Goal: Task Accomplishment & Management: Use online tool/utility

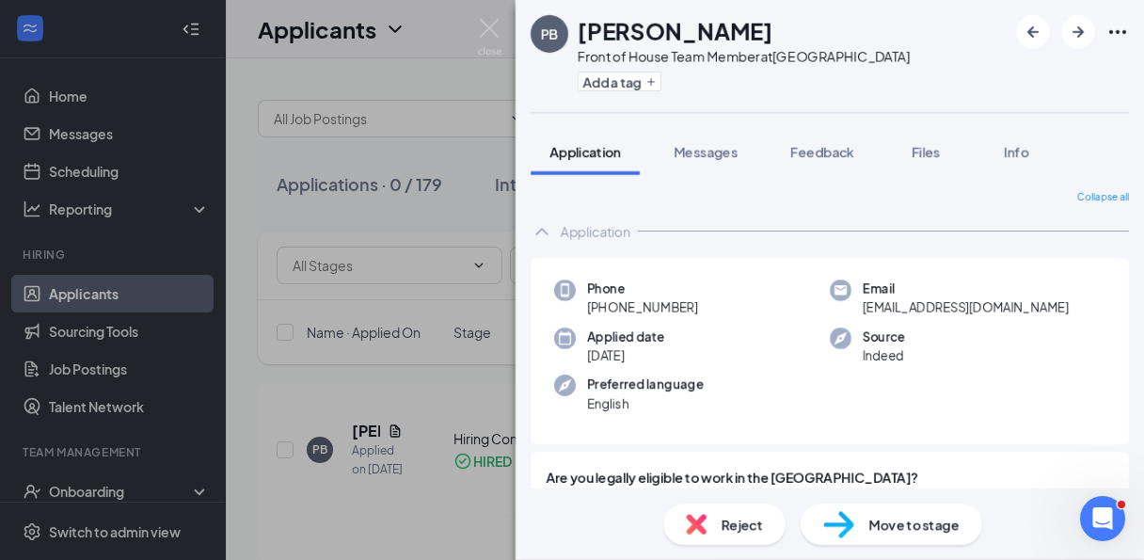
scroll to position [1359, 0]
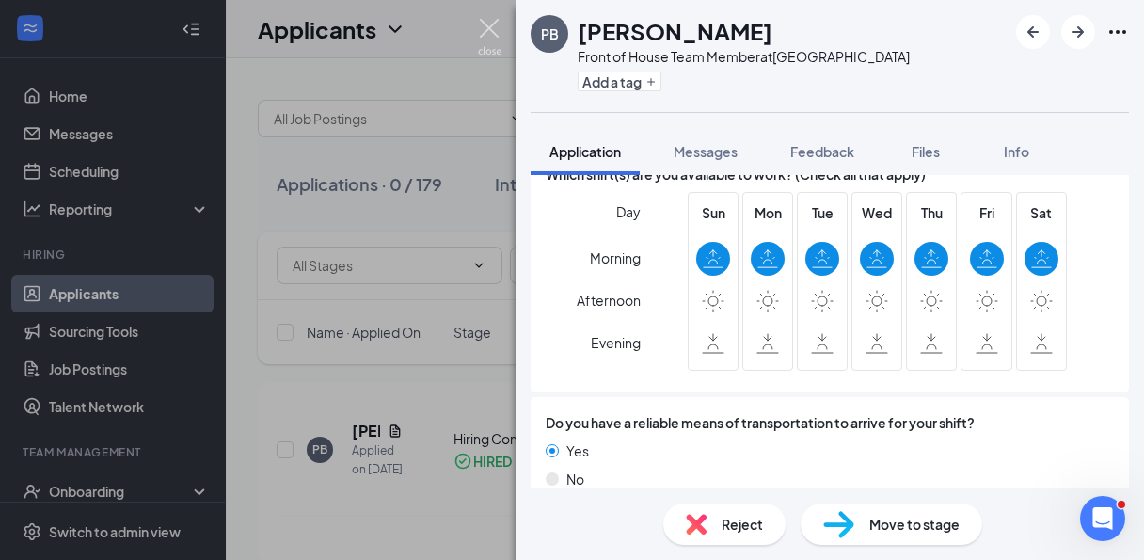
click at [491, 33] on img at bounding box center [490, 37] width 24 height 37
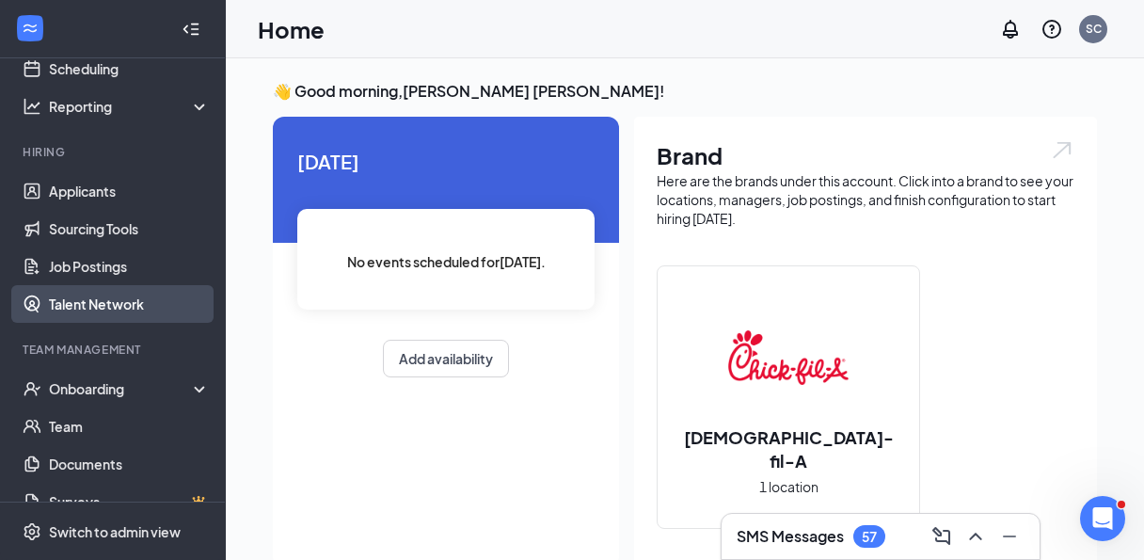
scroll to position [112, 0]
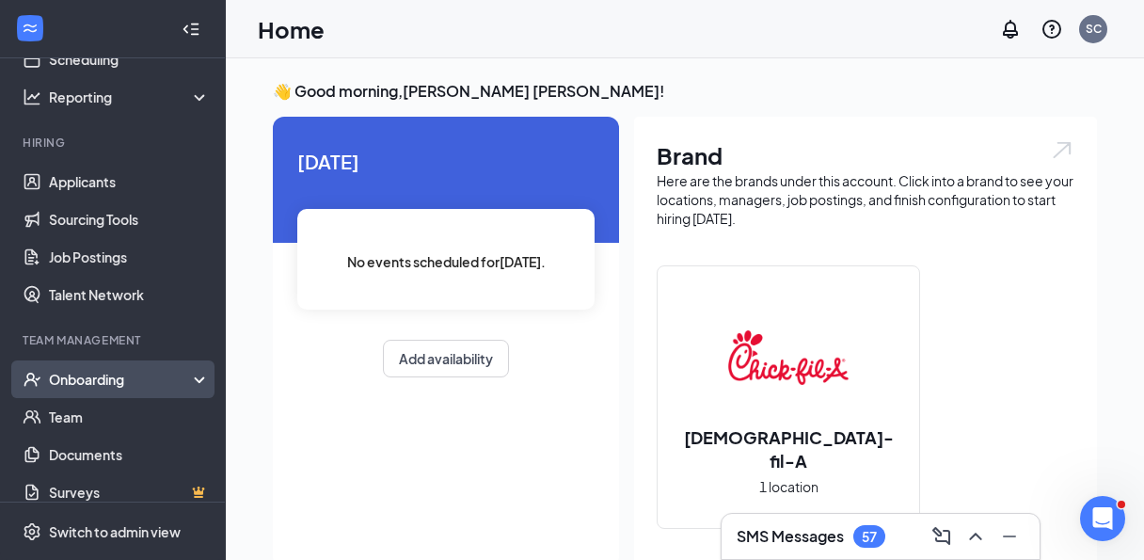
click at [79, 388] on div "Onboarding" at bounding box center [121, 379] width 145 height 19
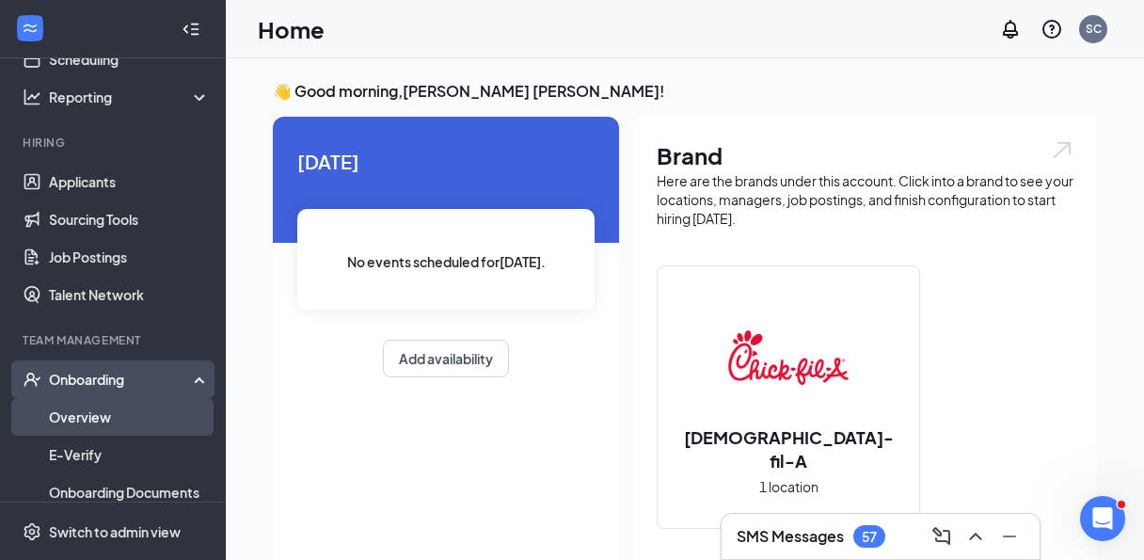
click at [153, 416] on link "Overview" at bounding box center [129, 417] width 161 height 38
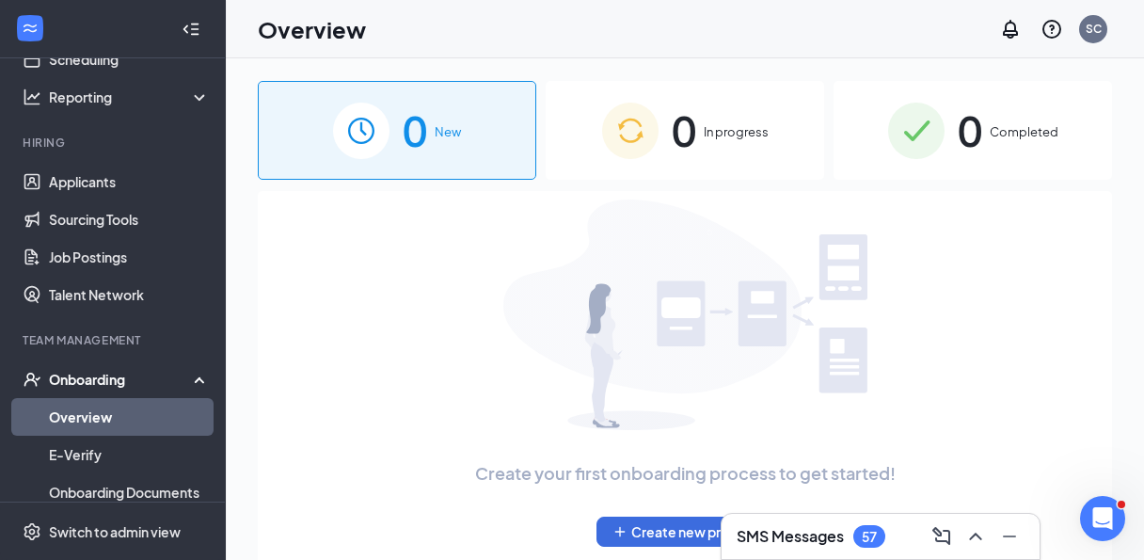
click at [960, 142] on span "0" at bounding box center [970, 130] width 24 height 65
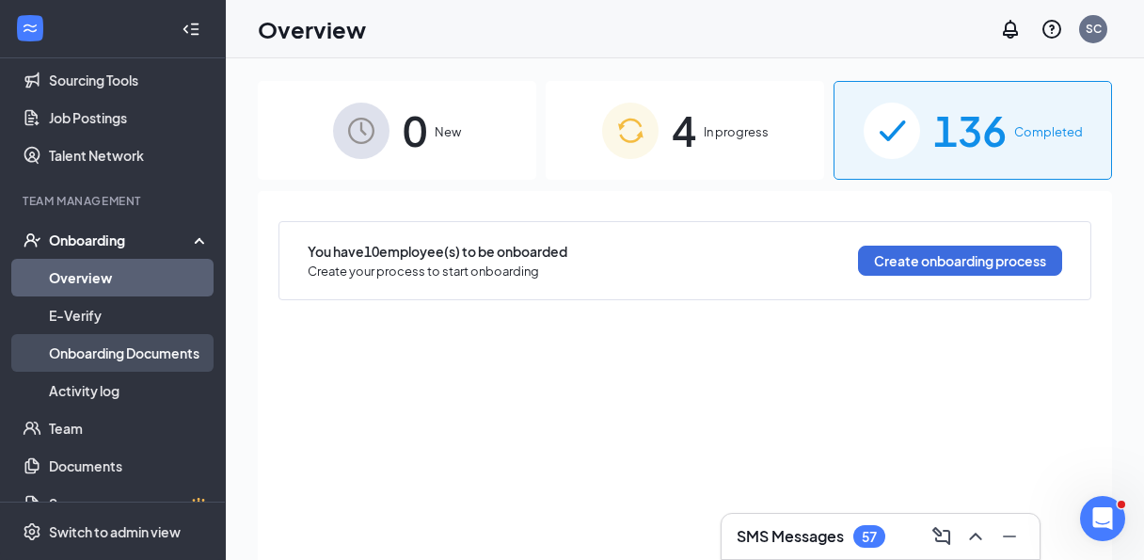
scroll to position [248, 0]
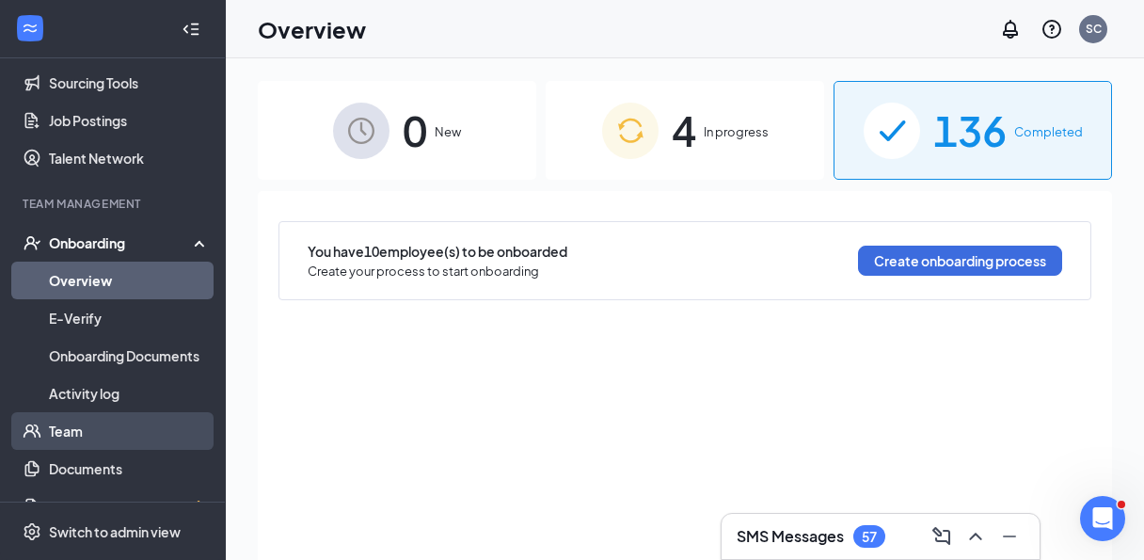
click at [101, 428] on link "Team" at bounding box center [129, 431] width 161 height 38
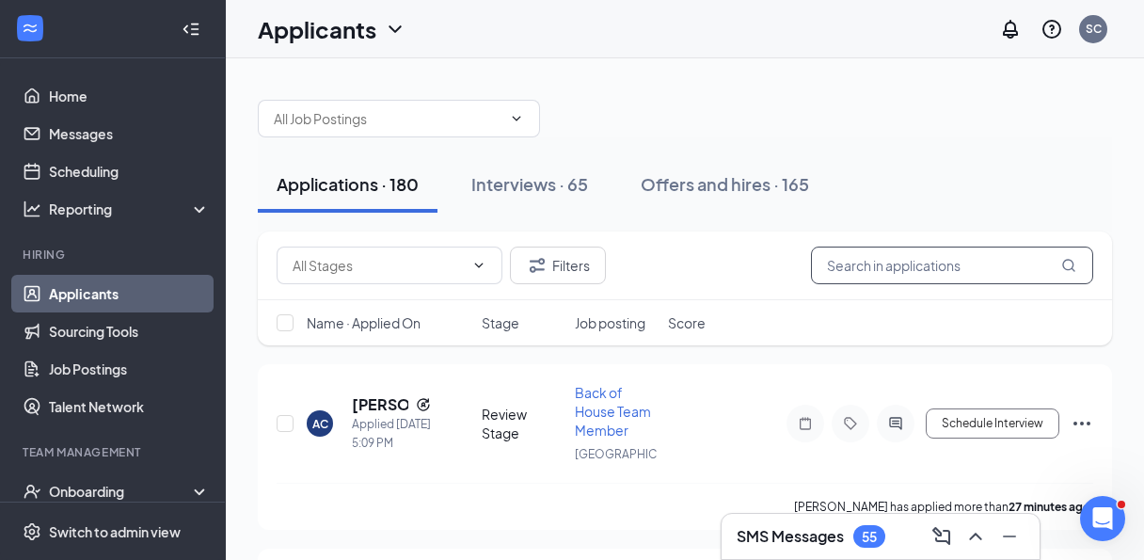
click at [872, 260] on input "text" at bounding box center [952, 265] width 282 height 38
type input "[PERSON_NAME]"
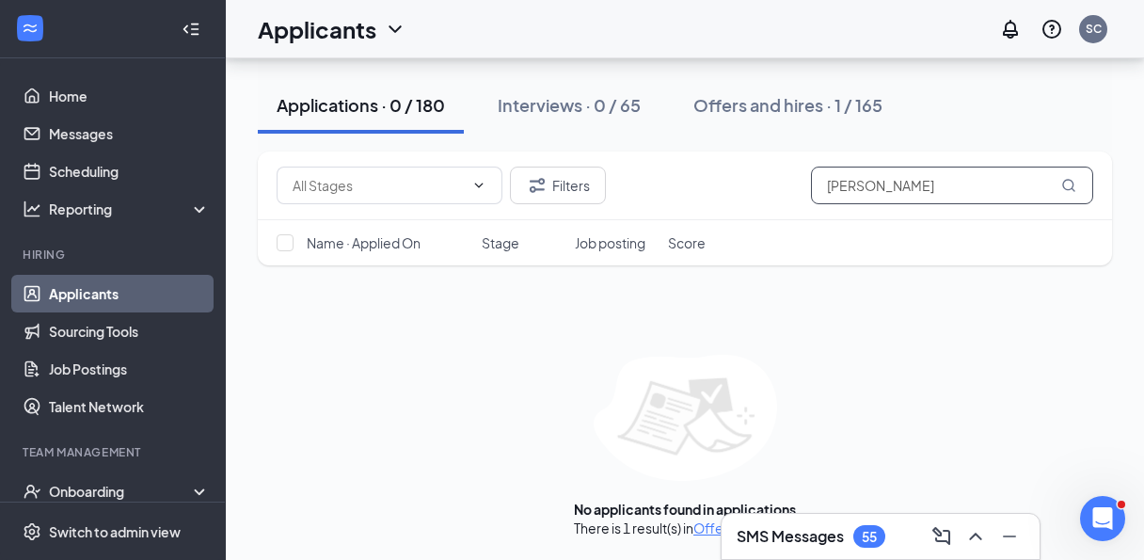
scroll to position [122, 0]
click at [783, 91] on button "Offers and hires · 1 / 165" at bounding box center [787, 105] width 227 height 56
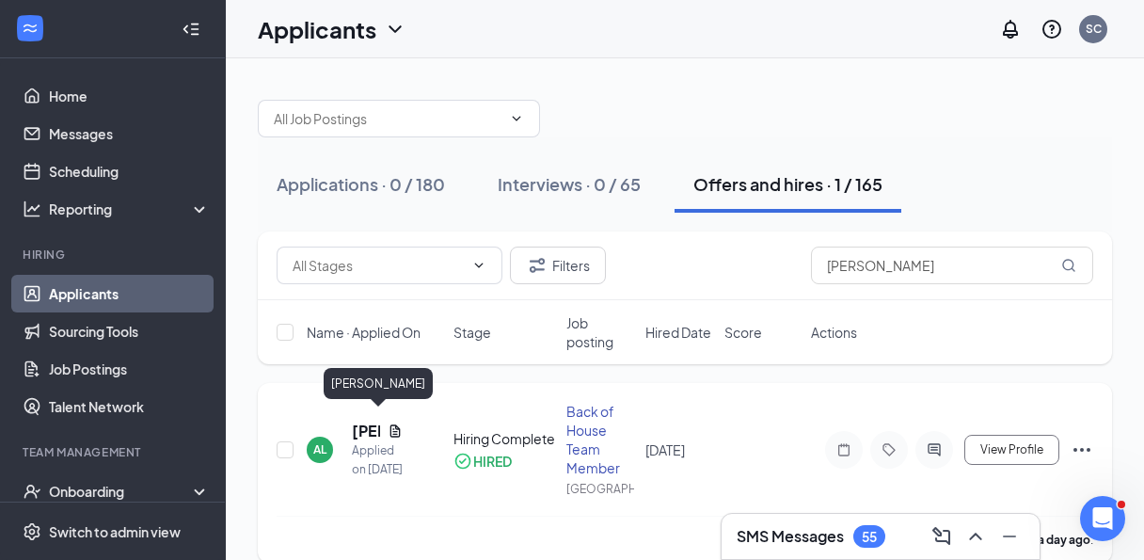
click at [362, 423] on h5 "[PERSON_NAME]" at bounding box center [366, 430] width 28 height 21
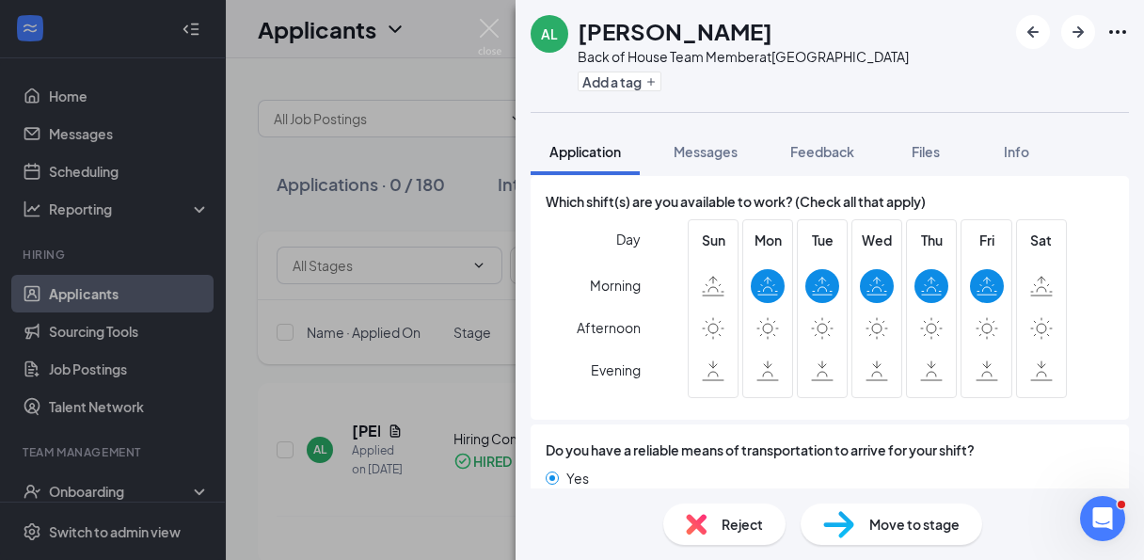
scroll to position [1327, 0]
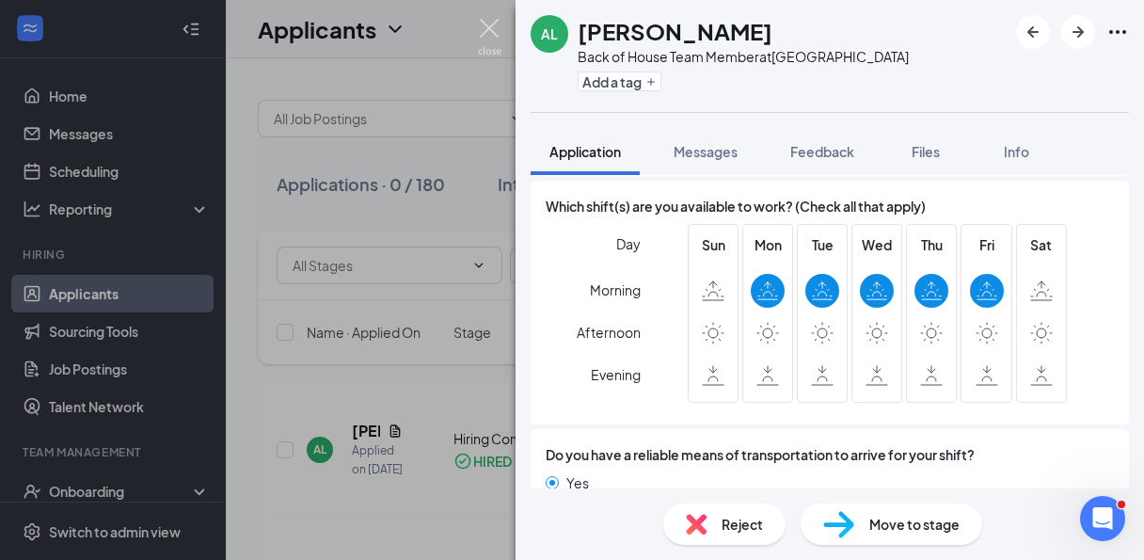
click at [491, 23] on img at bounding box center [490, 37] width 24 height 37
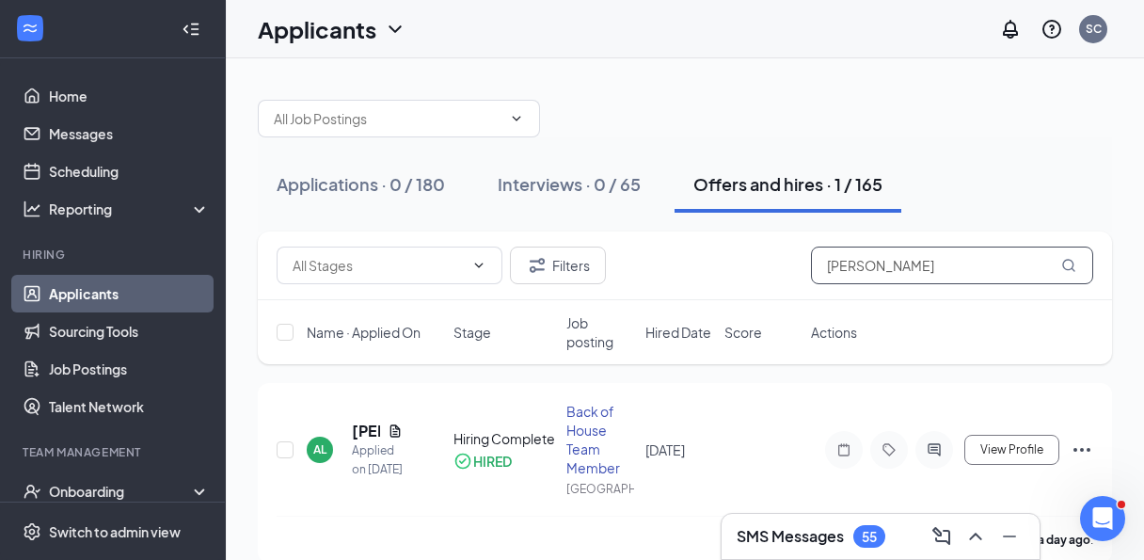
click at [854, 273] on input "[PERSON_NAME]" at bounding box center [952, 265] width 282 height 38
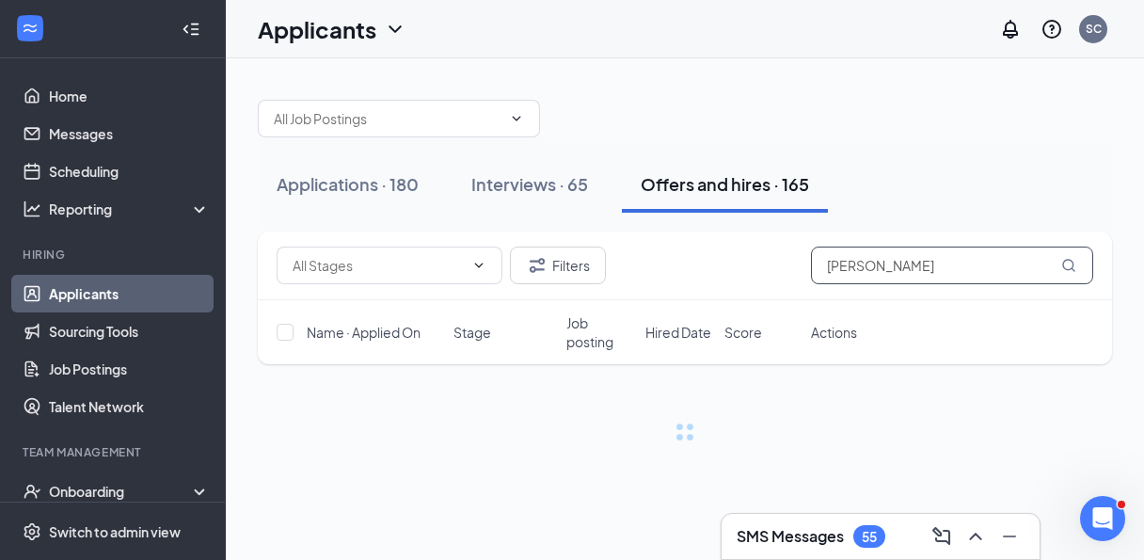
click at [846, 266] on input "[PERSON_NAME]" at bounding box center [952, 265] width 282 height 38
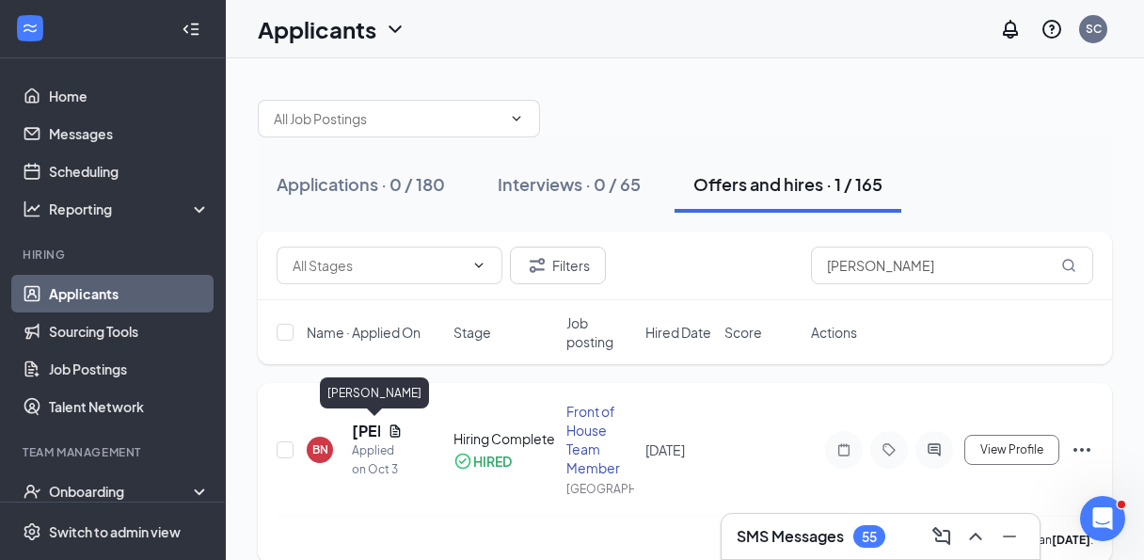
click at [361, 431] on h5 "[PERSON_NAME]" at bounding box center [366, 430] width 28 height 21
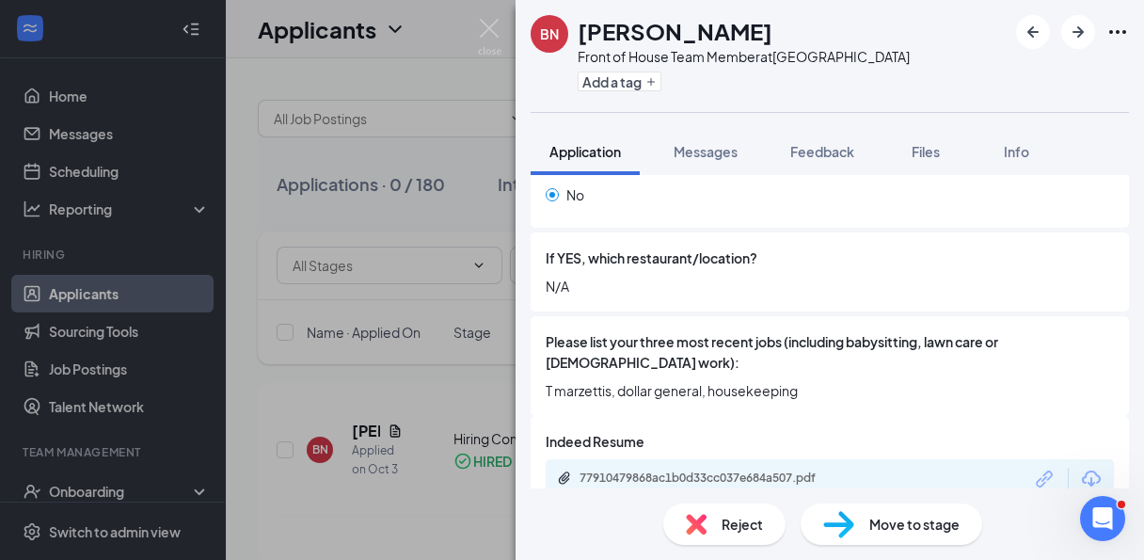
scroll to position [768, 0]
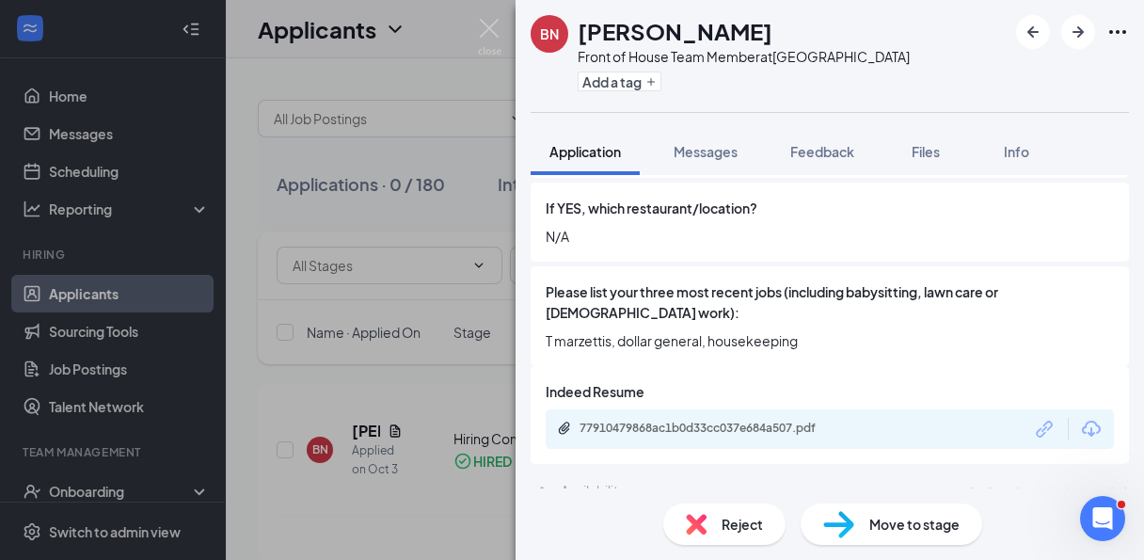
click at [542, 479] on icon "ChevronUp" at bounding box center [542, 490] width 23 height 23
click at [451, 239] on div "[PERSON_NAME] [PERSON_NAME] Front of House Team Member at [GEOGRAPHIC_DATA] Add…" at bounding box center [572, 280] width 1144 height 560
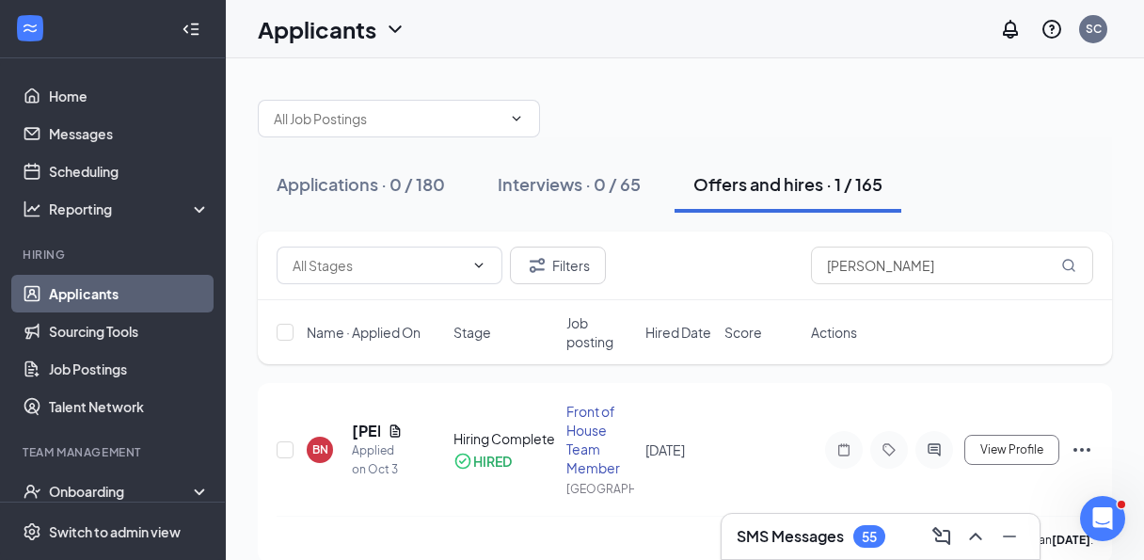
scroll to position [25, 0]
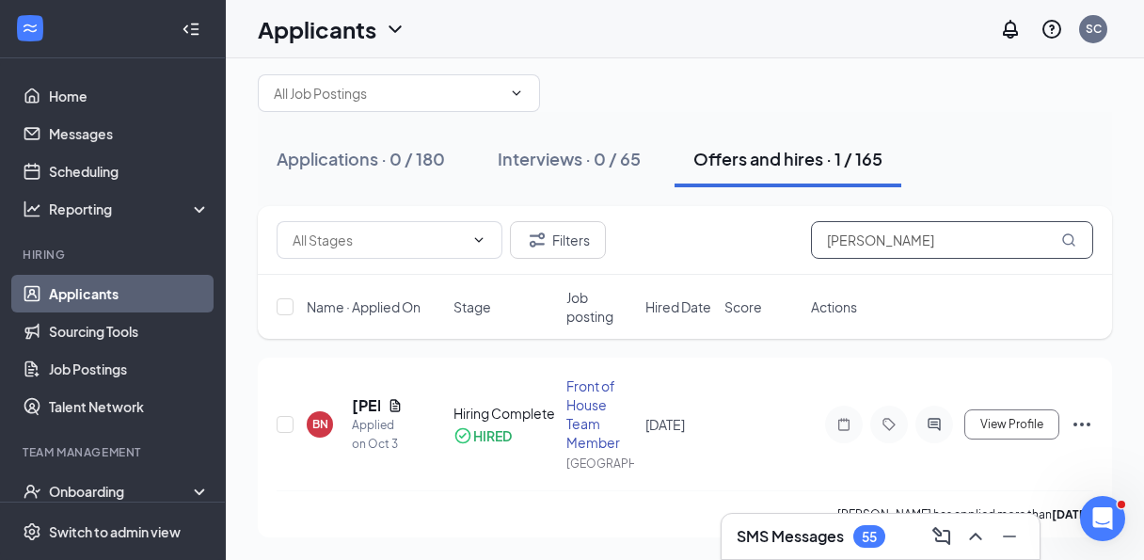
click at [923, 242] on input "[PERSON_NAME]" at bounding box center [952, 240] width 282 height 38
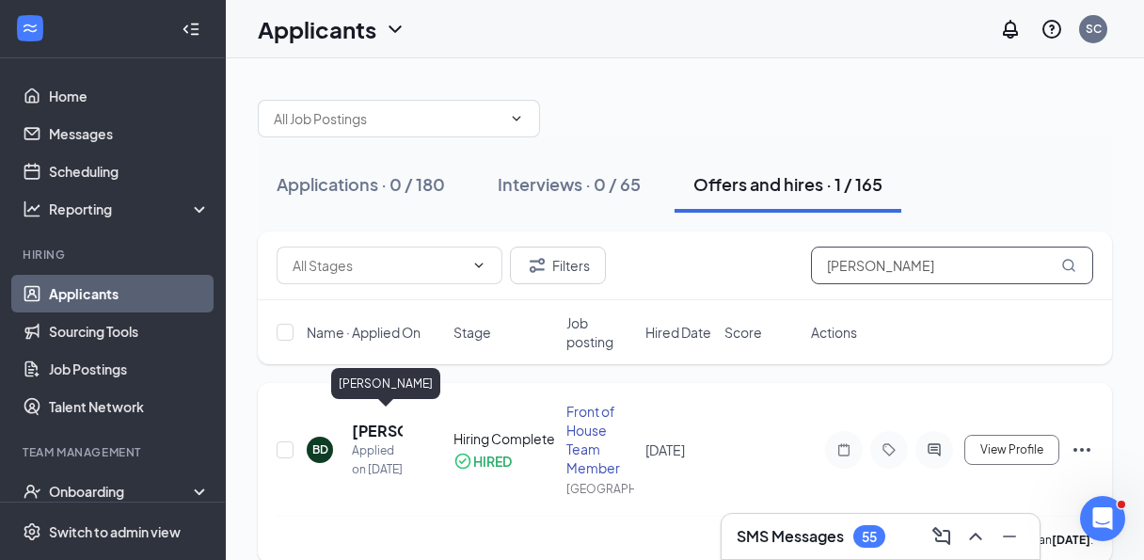
type input "[PERSON_NAME]"
click at [381, 420] on h5 "[PERSON_NAME]" at bounding box center [377, 430] width 51 height 21
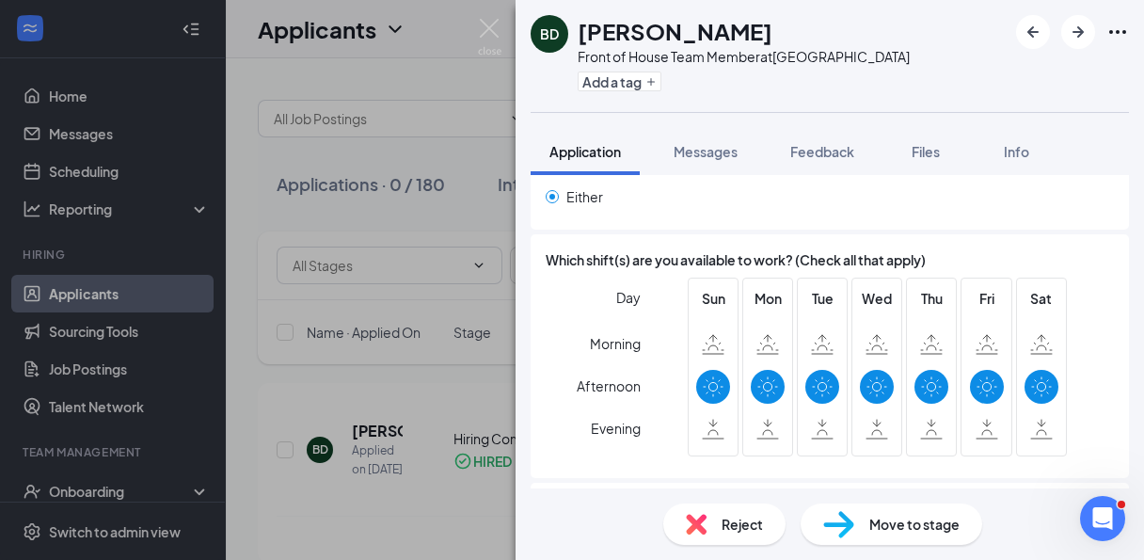
scroll to position [1261, 0]
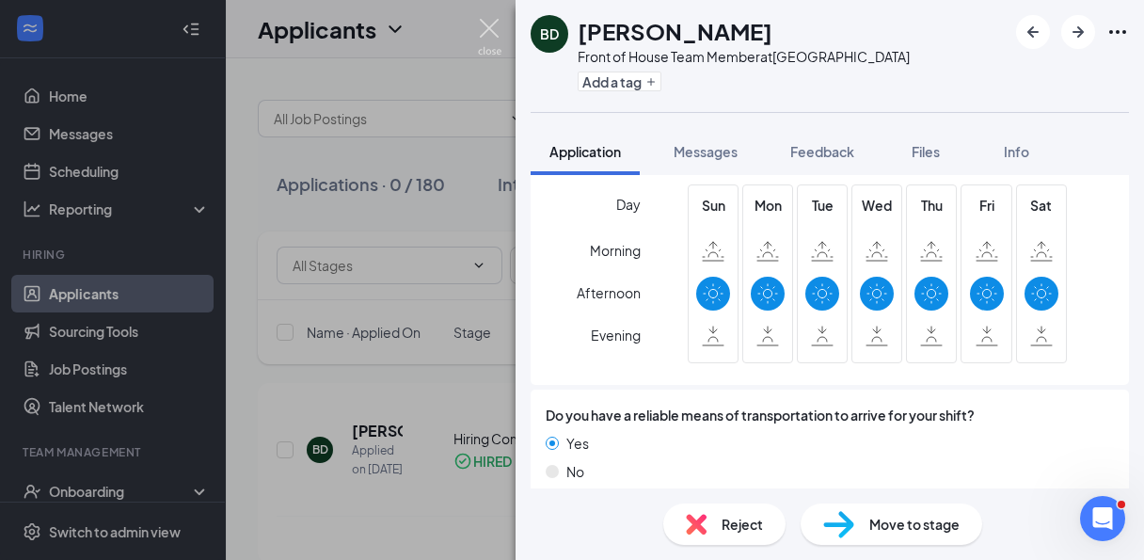
click at [486, 35] on img at bounding box center [490, 37] width 24 height 37
